Goal: Find specific page/section: Find specific page/section

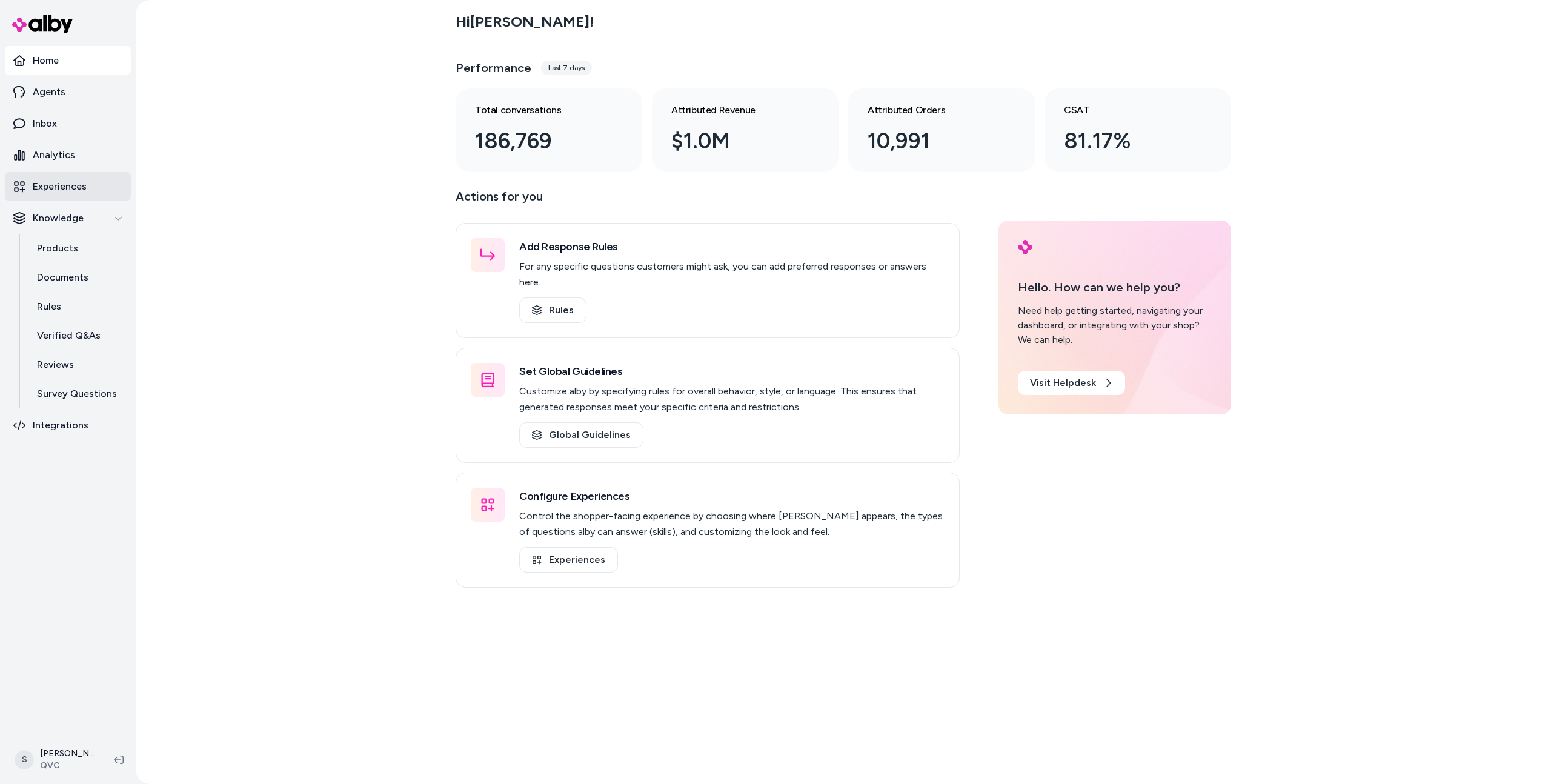
click at [45, 172] on link "Experiences" at bounding box center [67, 186] width 126 height 29
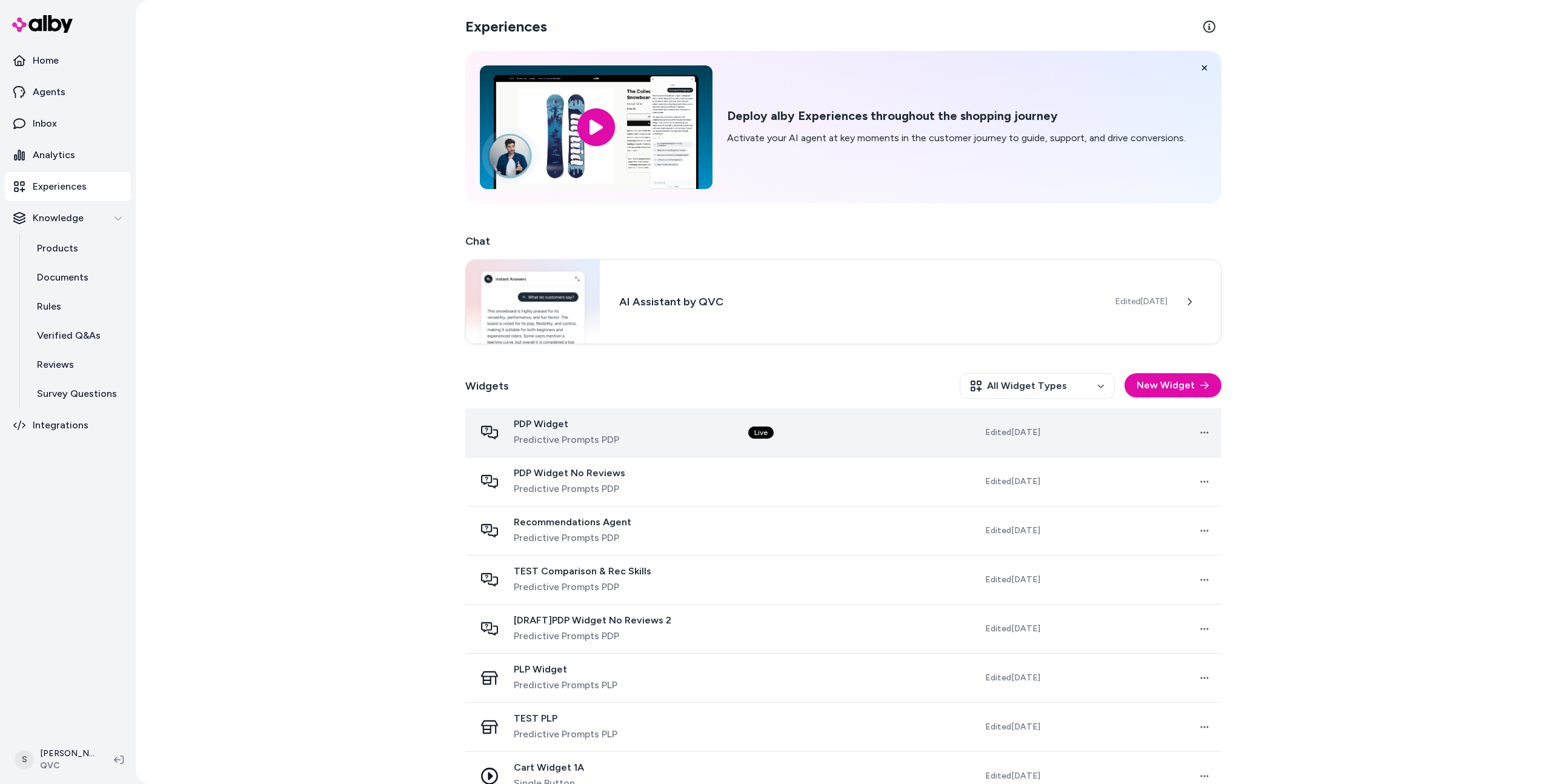
click at [675, 450] on td "PDP Widget Predictive Prompts PDP" at bounding box center [602, 433] width 273 height 49
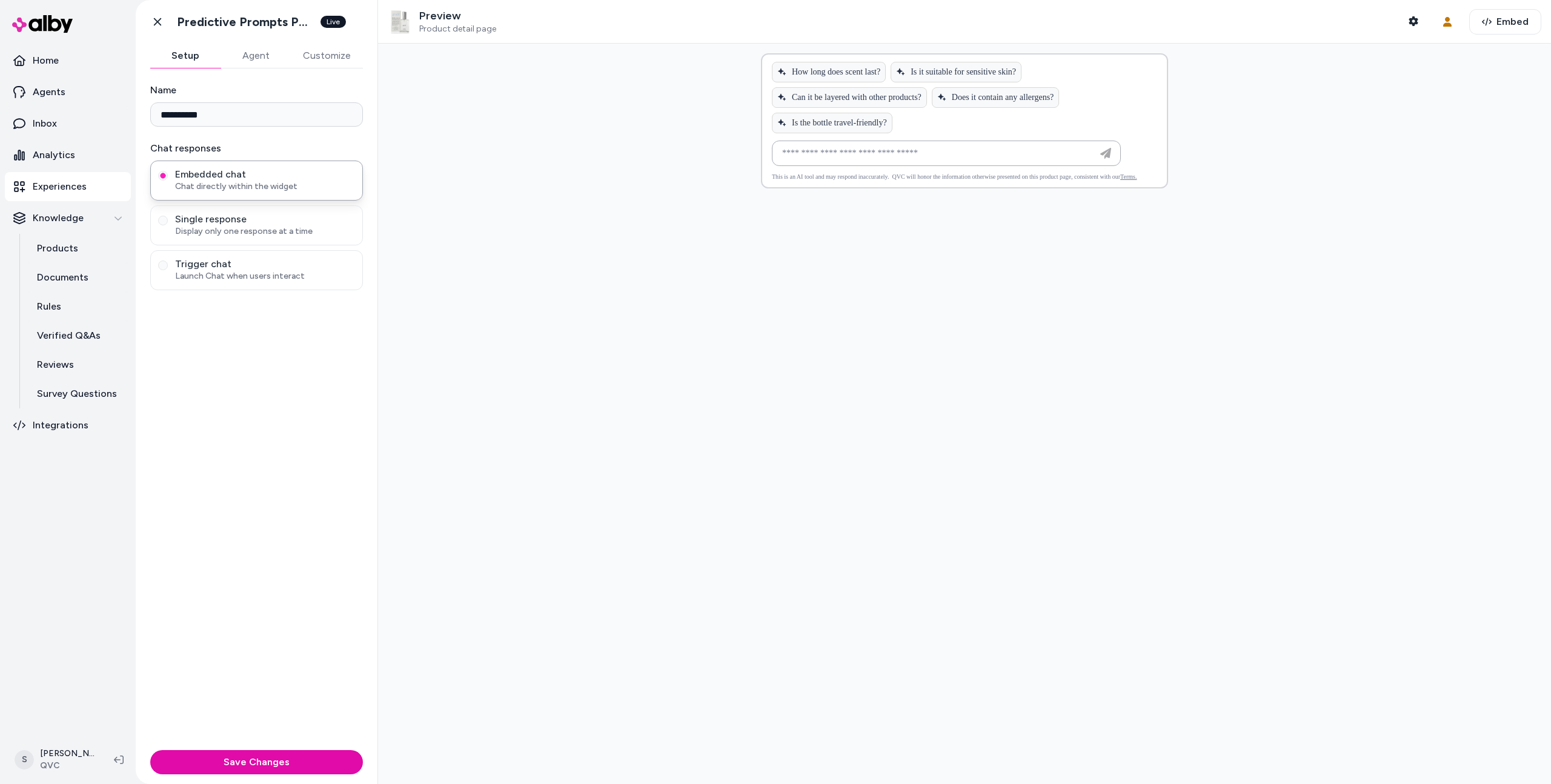
click at [60, 189] on p "Experiences" at bounding box center [60, 186] width 54 height 14
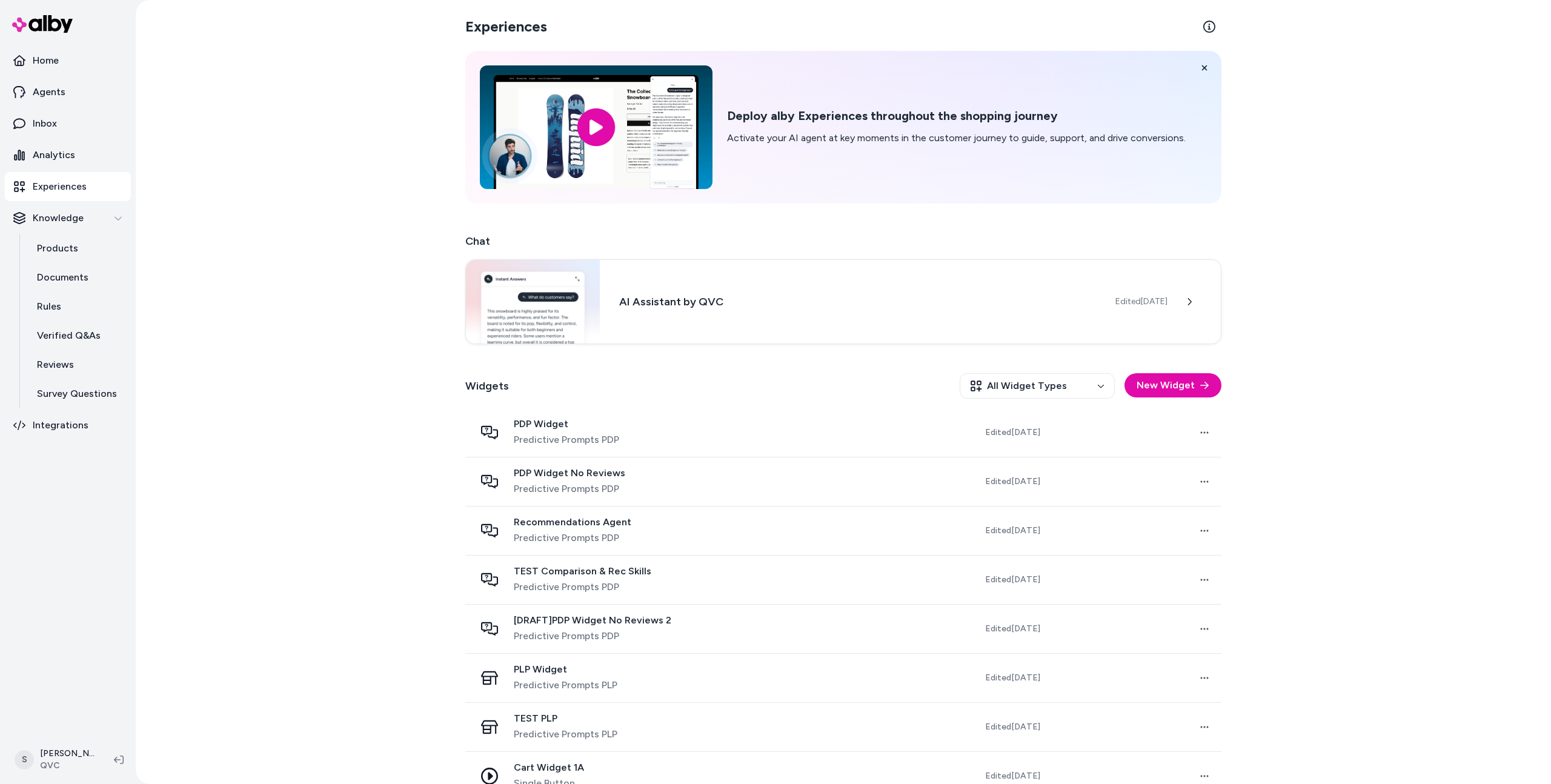
click at [592, 322] on img at bounding box center [532, 302] width 134 height 84
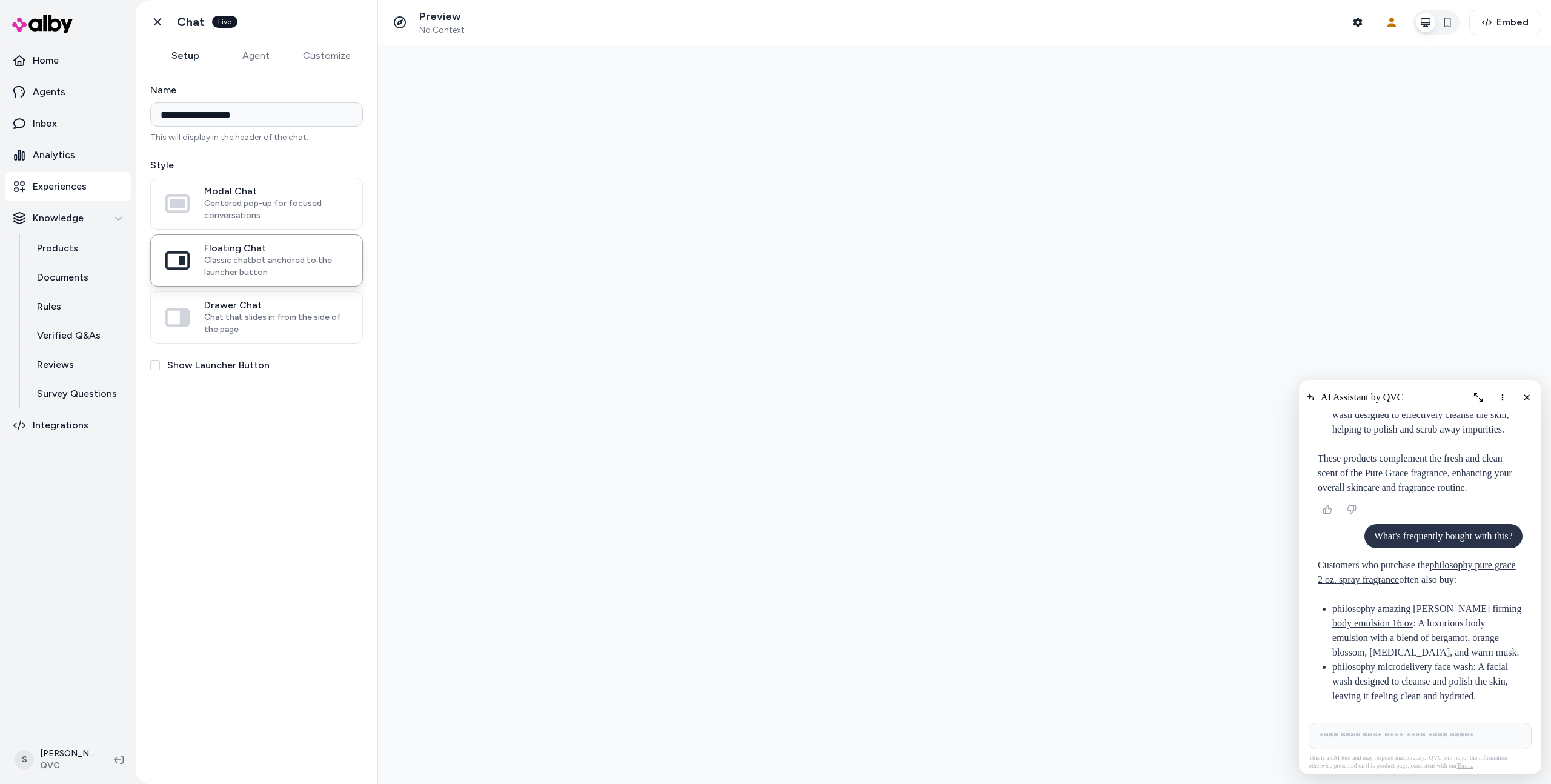
scroll to position [3905, 0]
click at [149, 13] on link "Go back" at bounding box center [157, 22] width 24 height 24
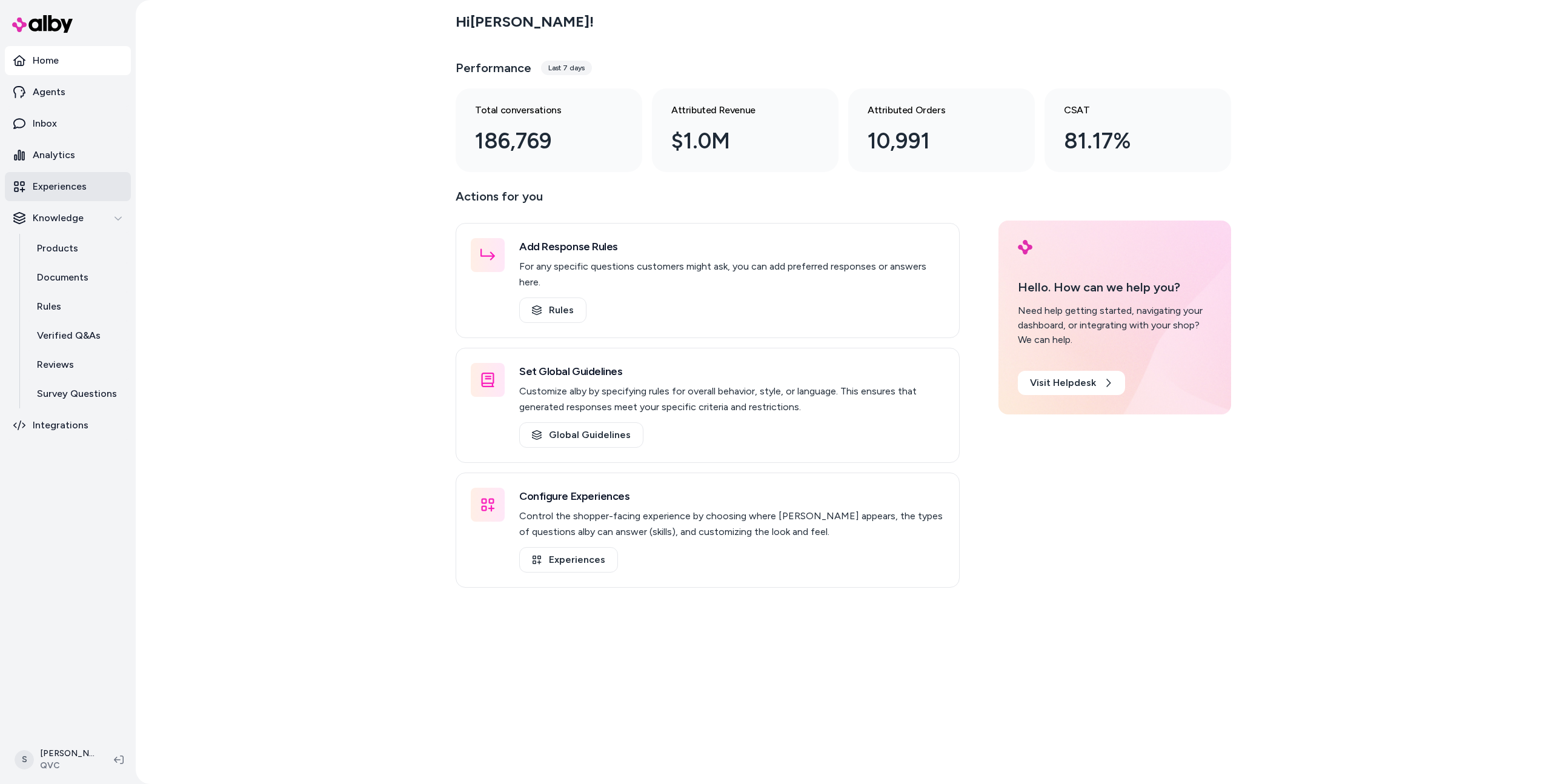
click at [57, 177] on link "Experiences" at bounding box center [67, 186] width 126 height 29
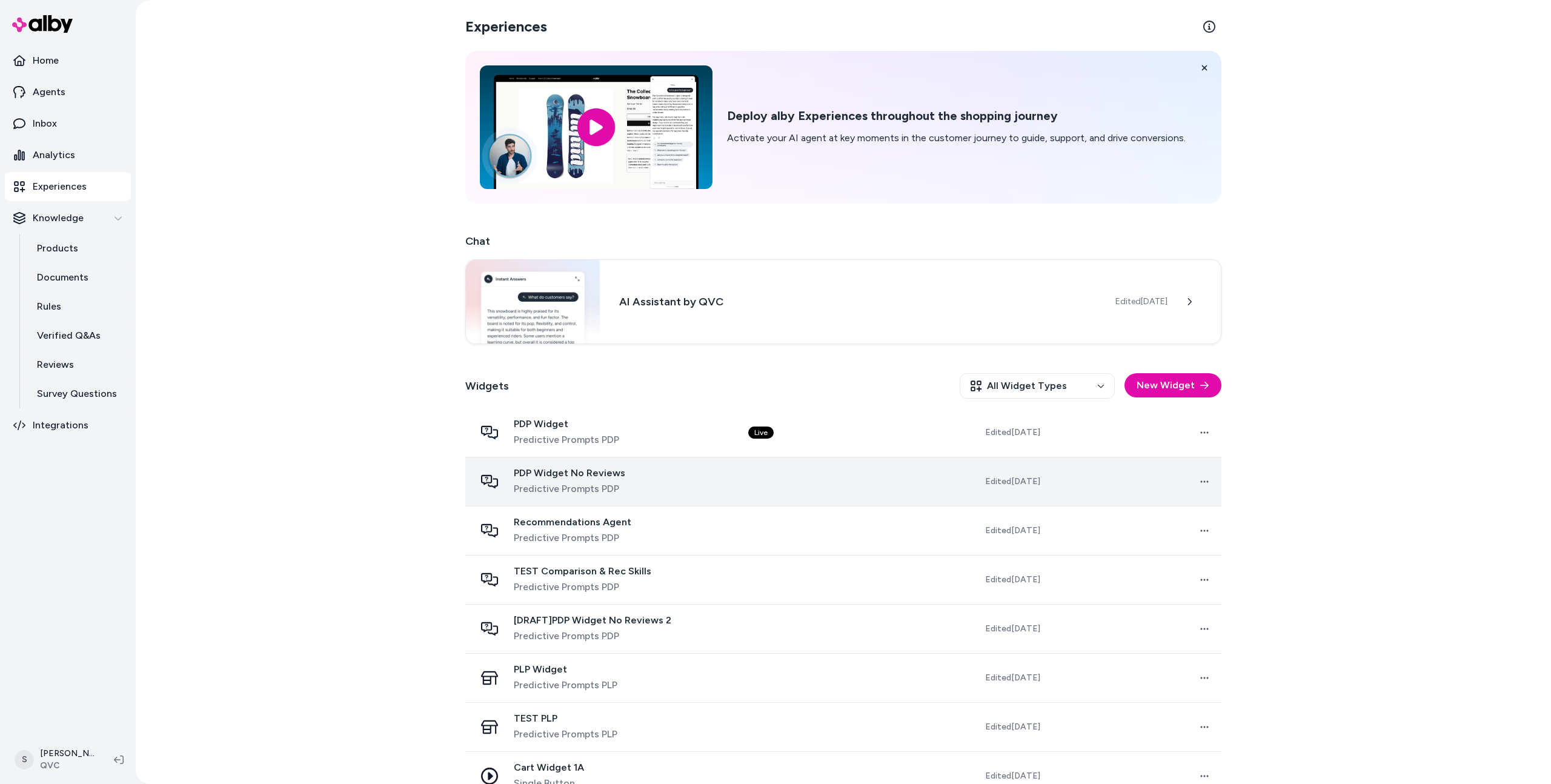
scroll to position [75, 0]
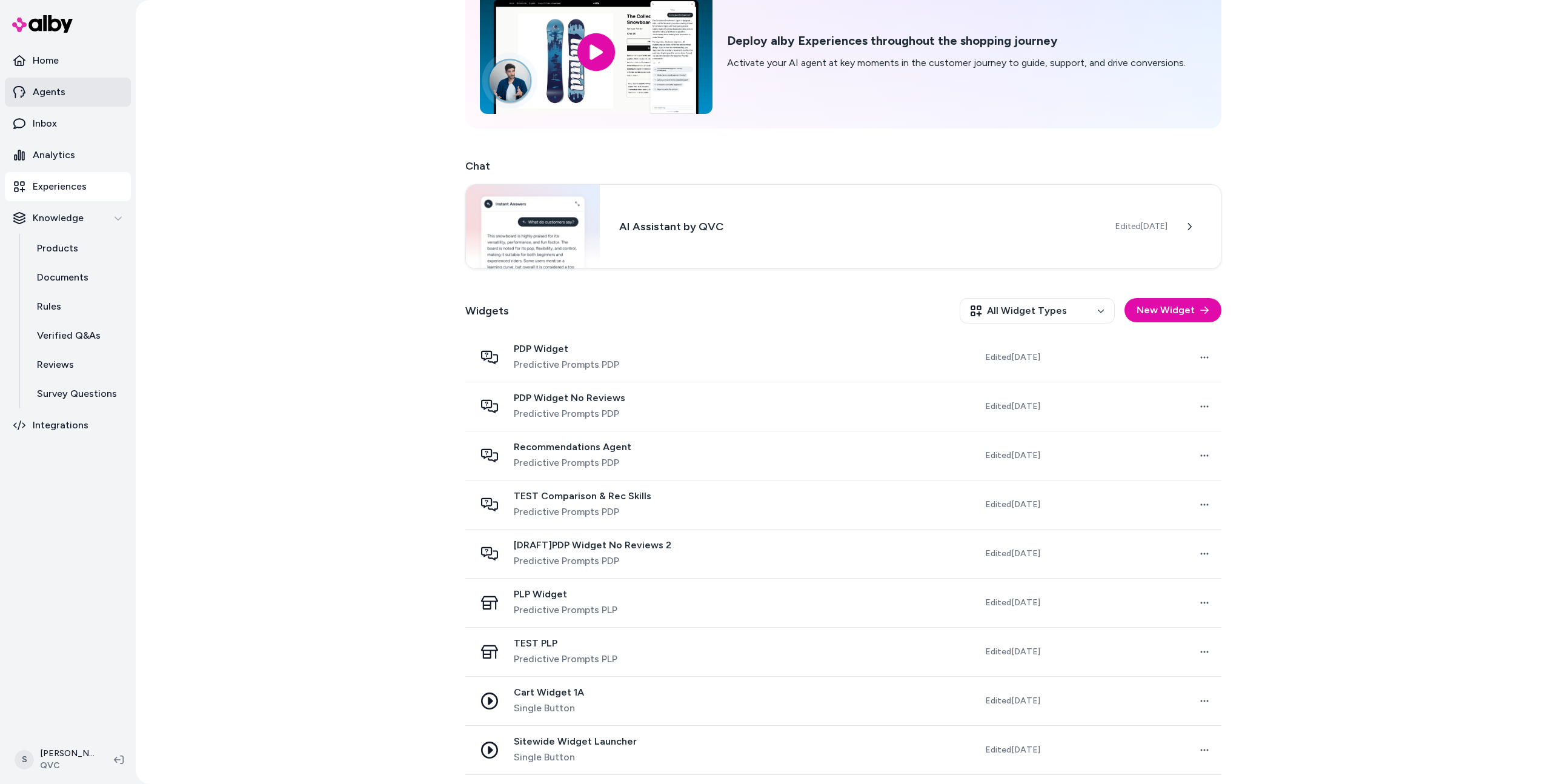
click at [61, 94] on p "Agents" at bounding box center [49, 92] width 33 height 14
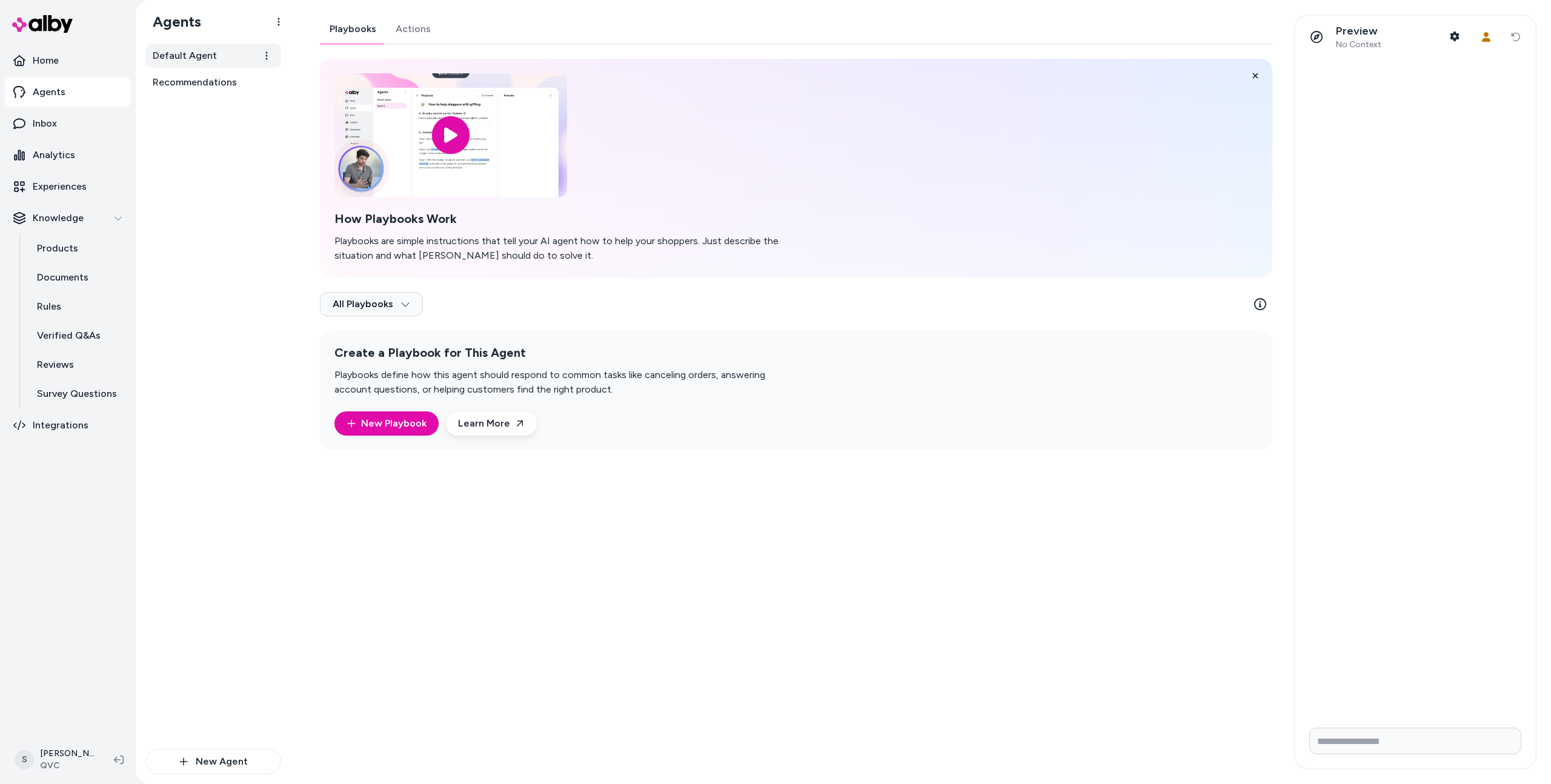
click at [215, 57] on link "Default Agent" at bounding box center [213, 55] width 136 height 24
click at [263, 57] on html "Home Agents Inbox Analytics Experiences Knowledge Products Documents Rules Veri…" at bounding box center [776, 392] width 1551 height 784
